Goal: Task Accomplishment & Management: Use online tool/utility

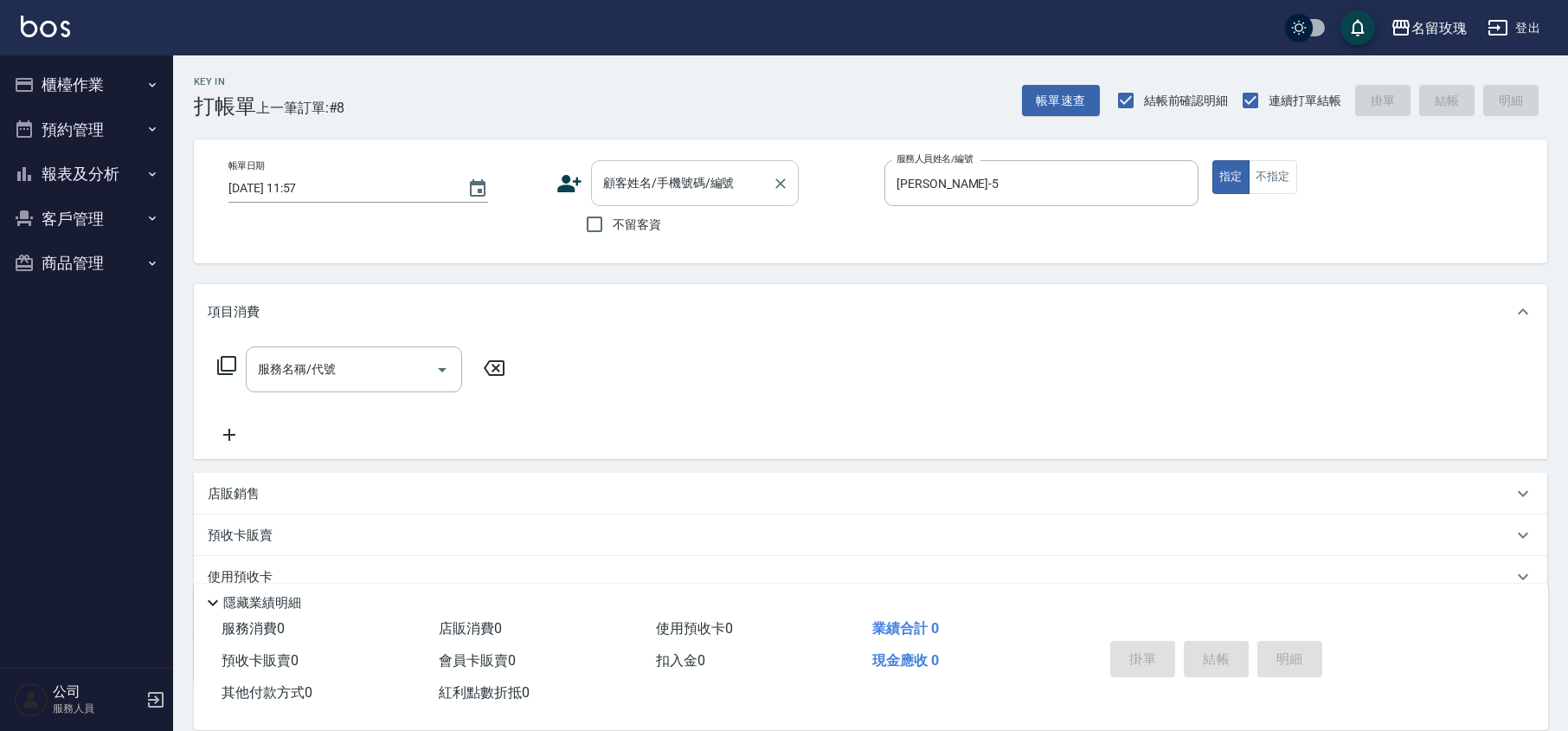
click at [621, 176] on input "顧客姓名/手機號碼/編號" at bounding box center [682, 183] width 166 height 30
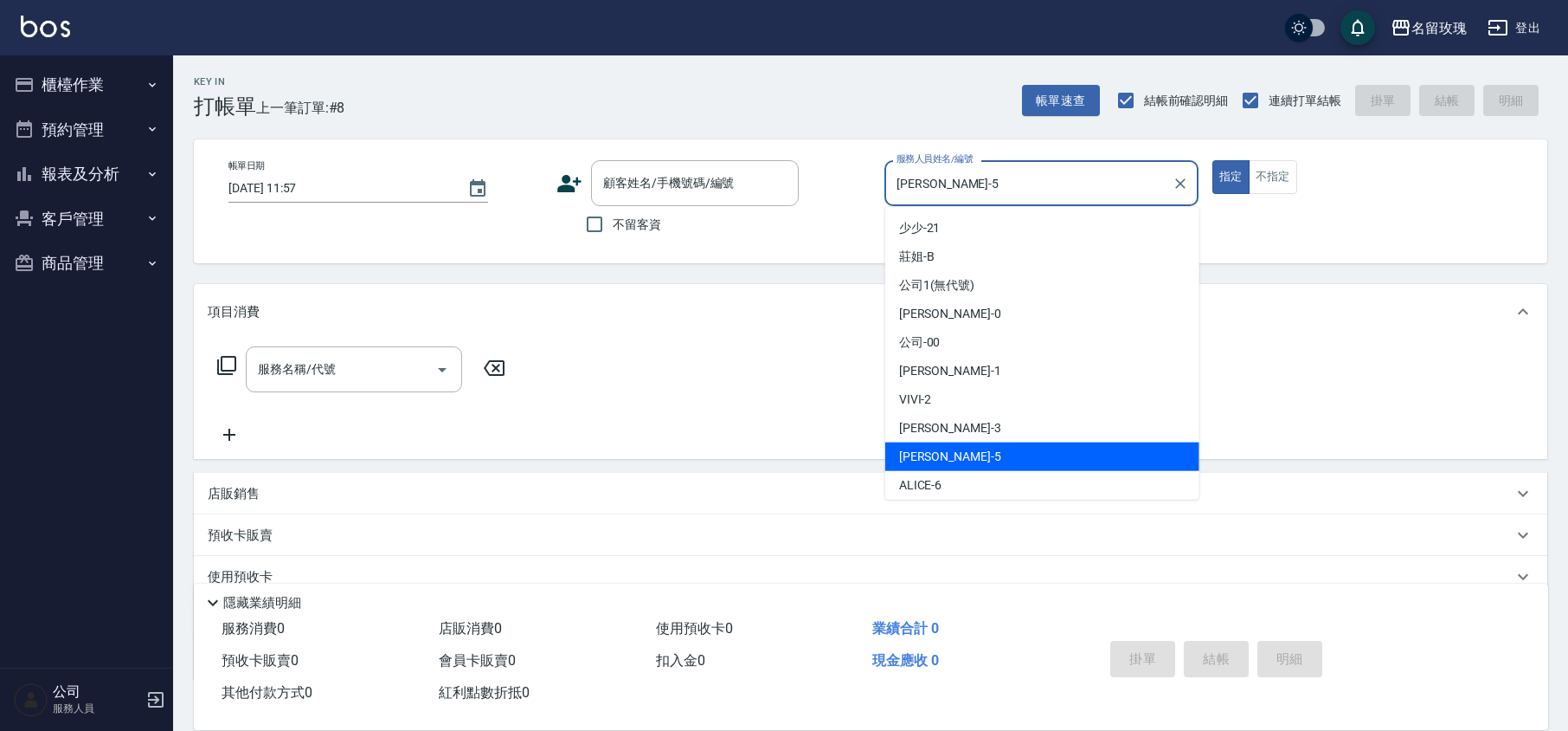
click at [1005, 185] on input "[PERSON_NAME]-5" at bounding box center [1028, 183] width 273 height 30
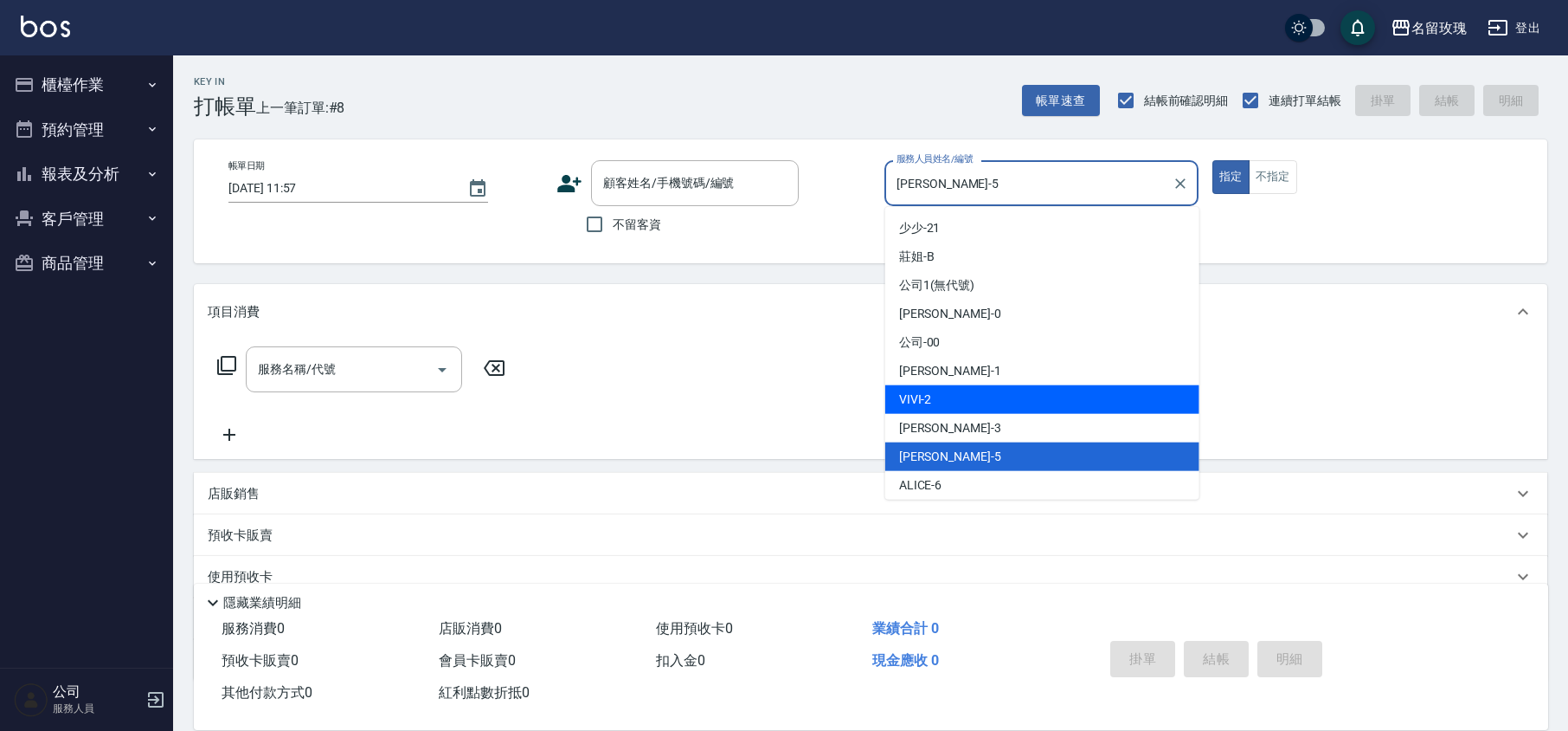
drag, startPoint x: 971, startPoint y: 397, endPoint x: 863, endPoint y: 372, distance: 110.9
click at [971, 398] on div "VIVI -2" at bounding box center [1042, 400] width 314 height 28
type input "VIVI-2"
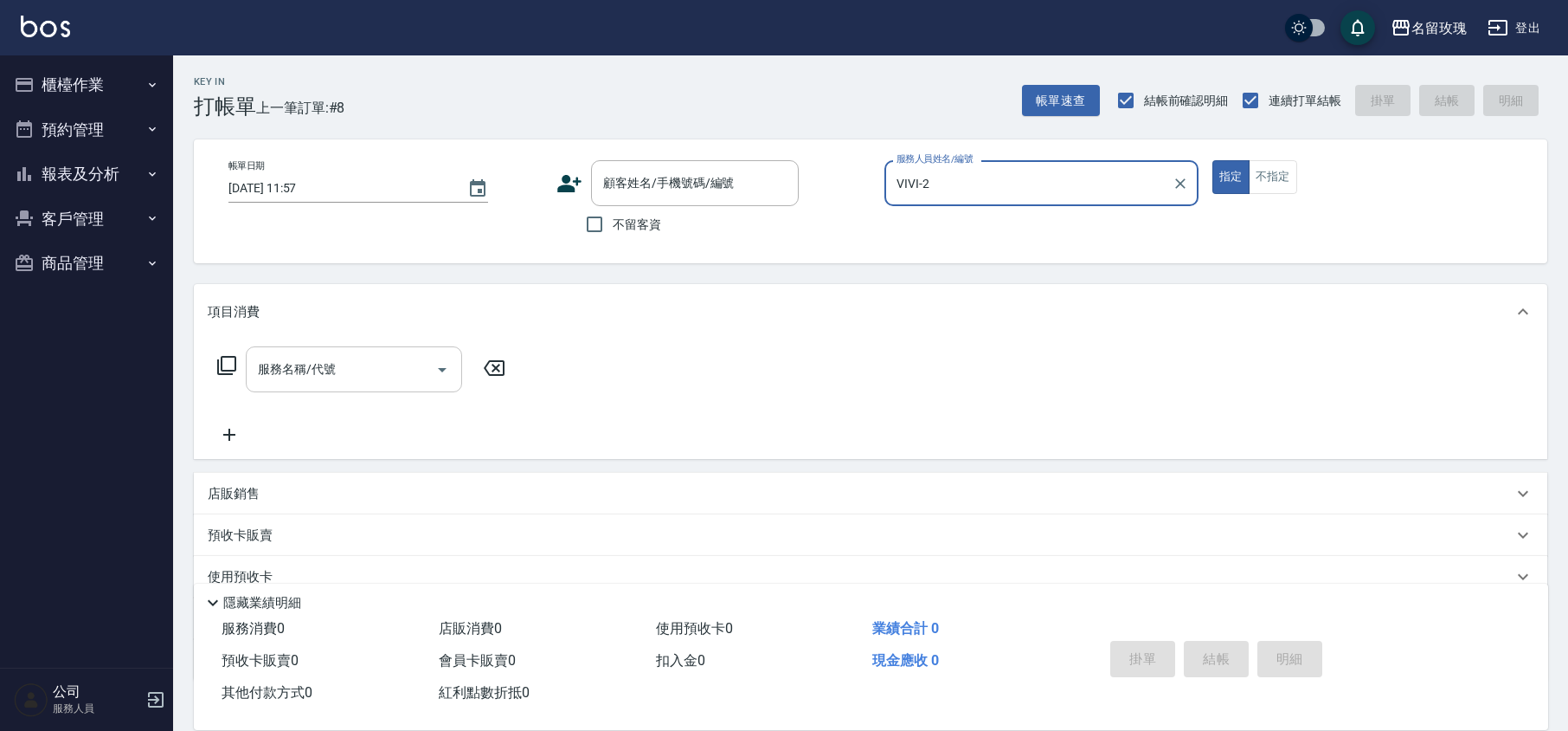
click at [393, 352] on div "服務名稱/代號" at bounding box center [354, 369] width 217 height 46
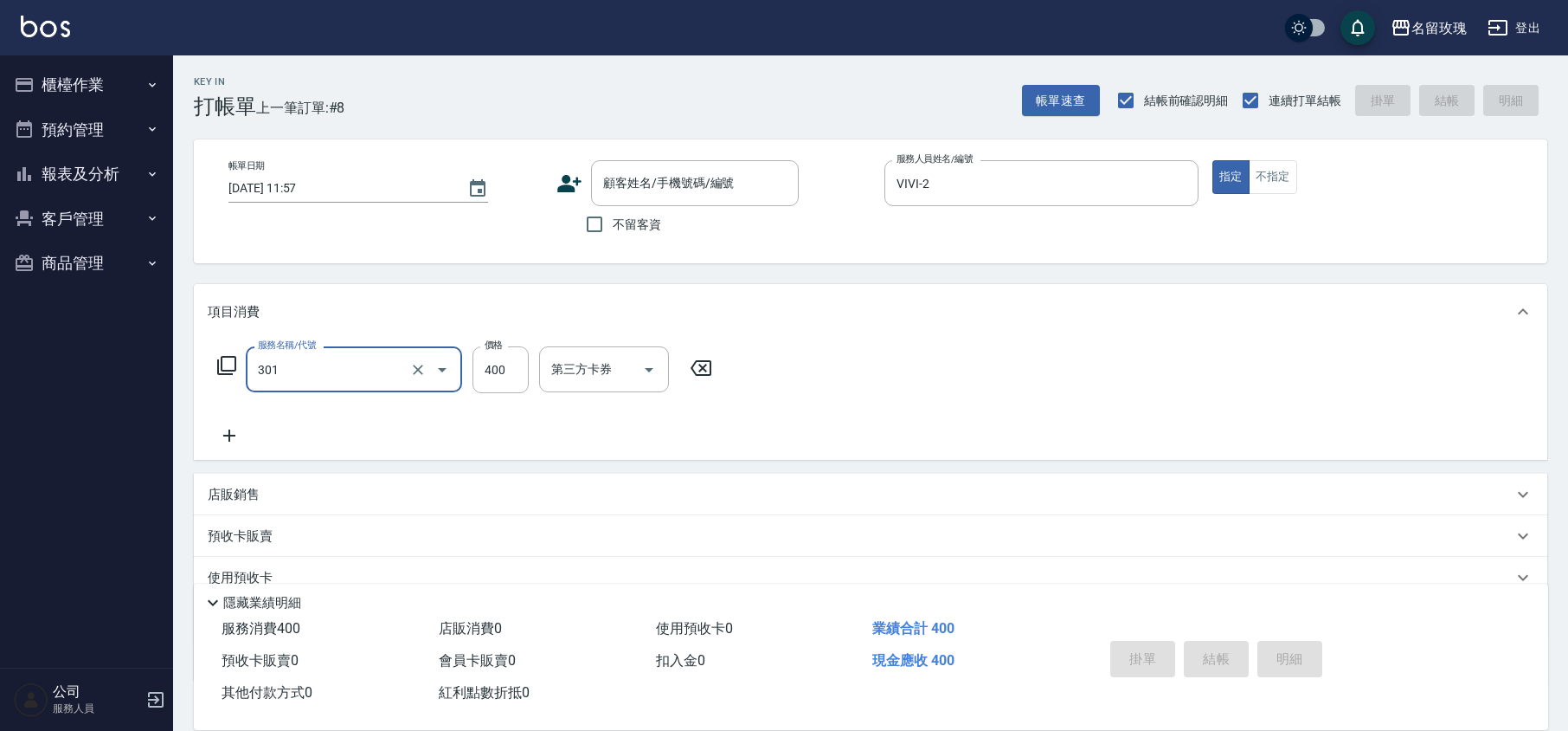
type input "剪髮(301)"
click at [593, 217] on input "不留客資" at bounding box center [595, 224] width 37 height 37
checkbox input "true"
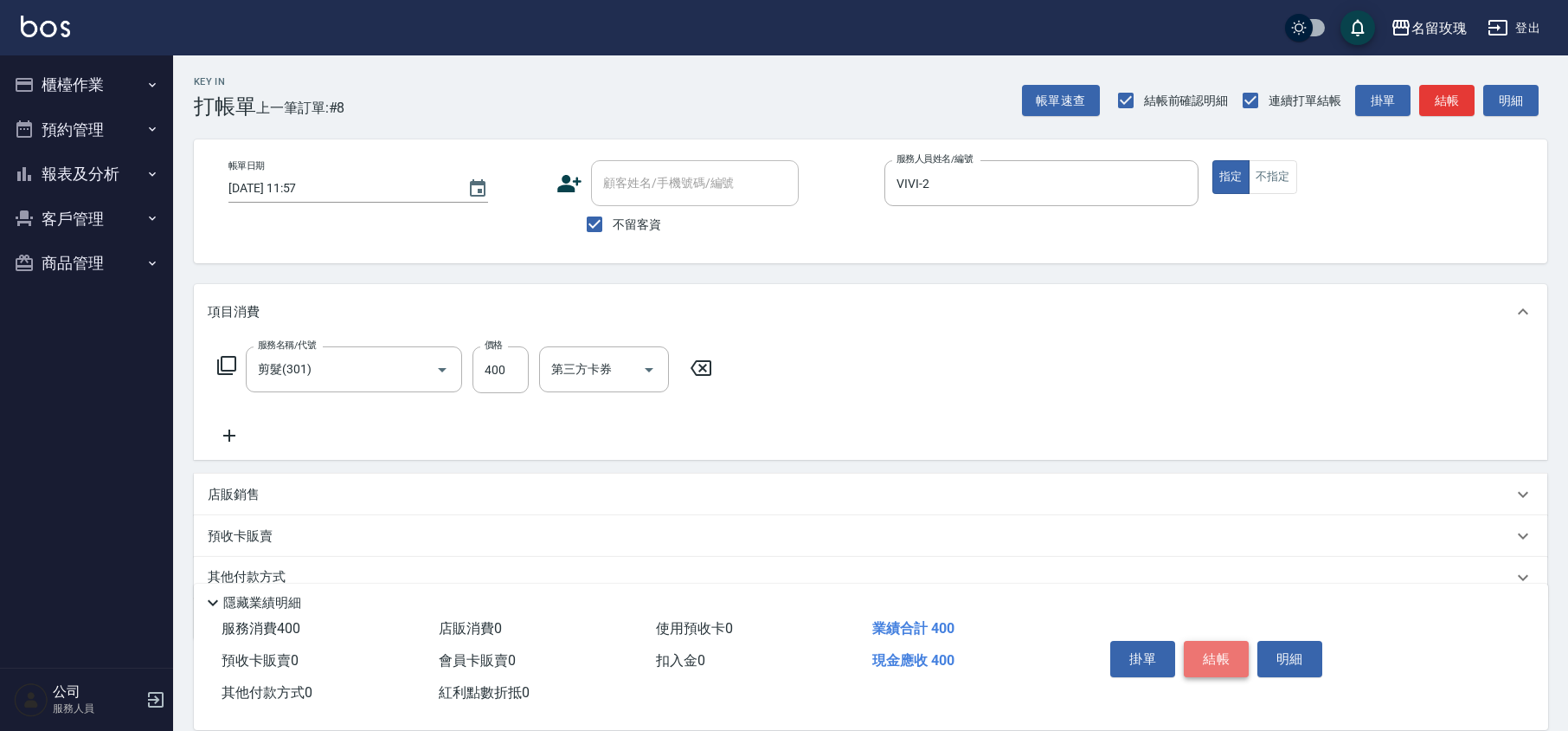
click at [1212, 658] on button "結帳" at bounding box center [1215, 659] width 65 height 37
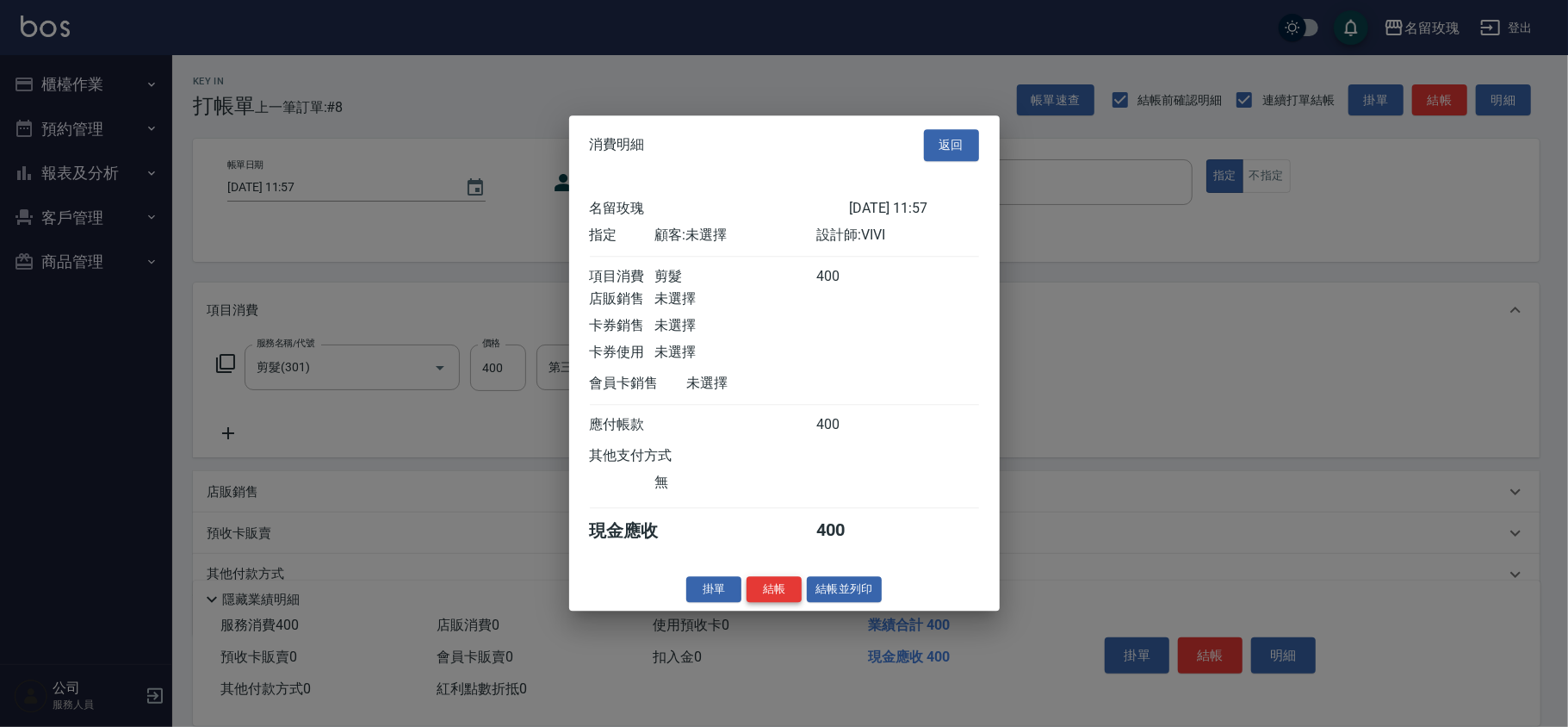
click at [775, 593] on button "結帳" at bounding box center [774, 589] width 55 height 27
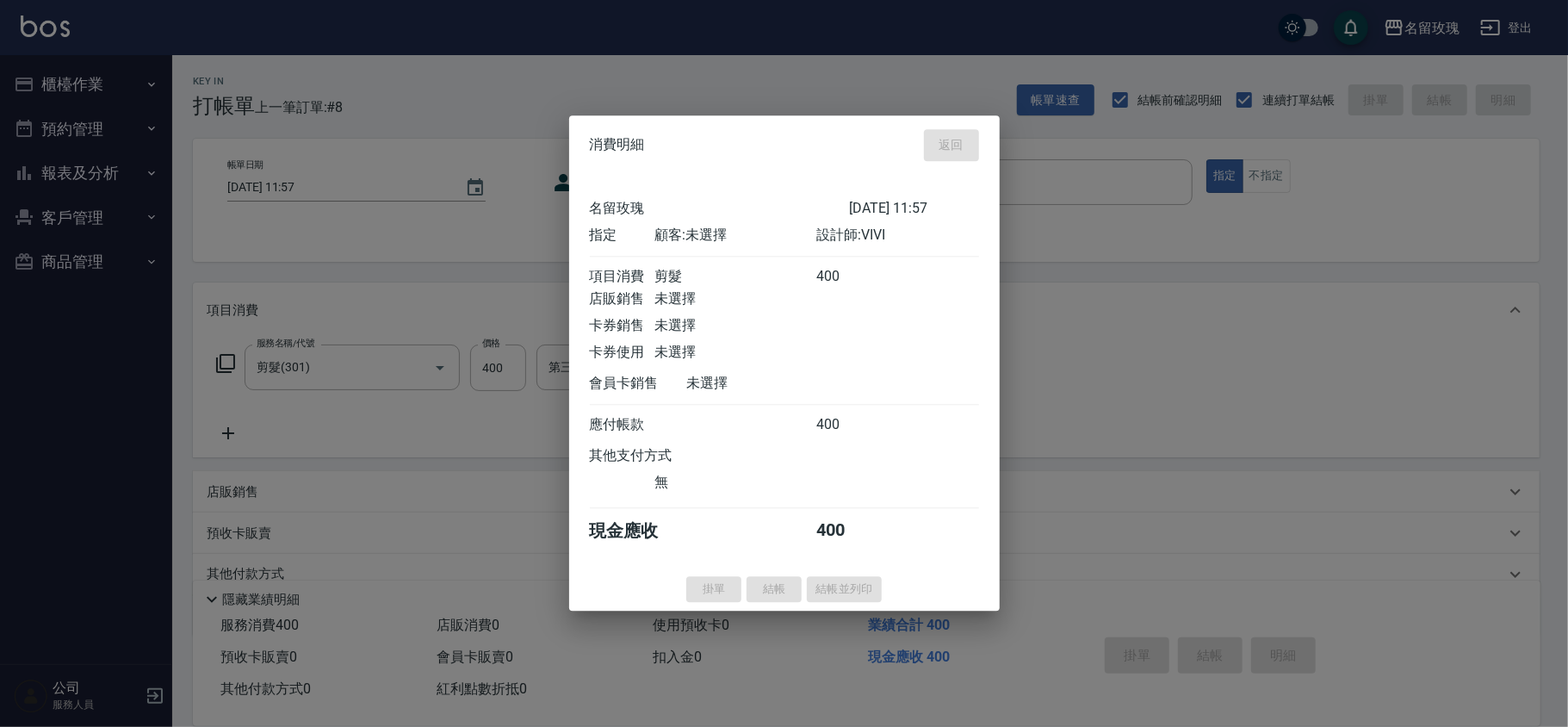
type input "[DATE] 13:03"
